Goal: Find contact information: Obtain details needed to contact an individual or organization

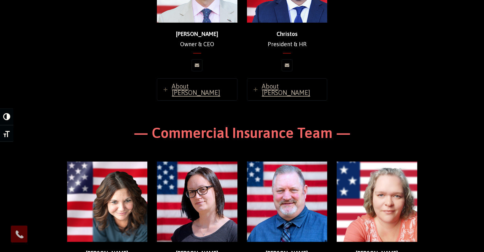
scroll to position [96, 0]
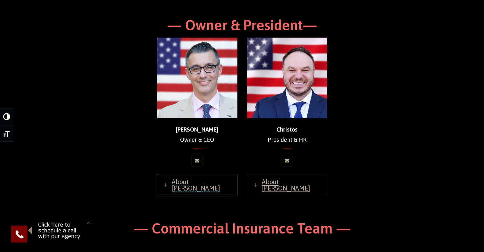
click at [193, 183] on span "About Chris" at bounding box center [196, 185] width 48 height 14
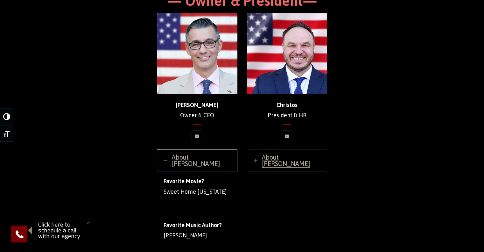
scroll to position [160, 0]
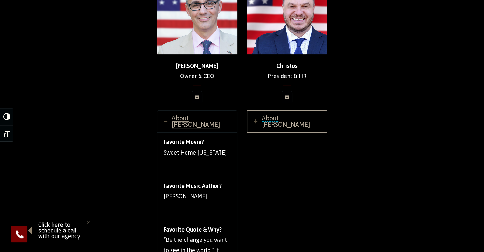
click at [291, 114] on link "About Christos" at bounding box center [287, 121] width 80 height 22
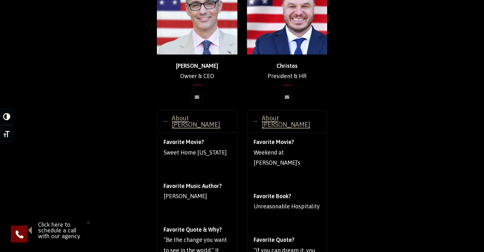
drag, startPoint x: 270, startPoint y: 76, endPoint x: 304, endPoint y: 76, distance: 34.7
click at [304, 76] on p "Christos President & HR" at bounding box center [287, 71] width 80 height 21
copy p "President & HR"
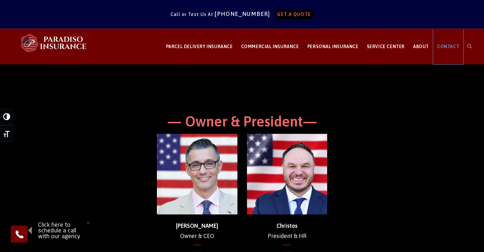
click at [452, 52] on link "CONTACT" at bounding box center [448, 46] width 30 height 35
